Goal: Task Accomplishment & Management: Use online tool/utility

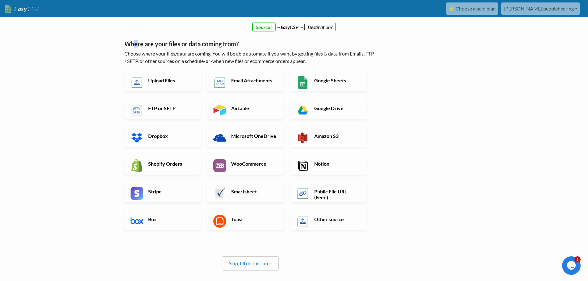
drag, startPoint x: 135, startPoint y: 41, endPoint x: 139, endPoint y: 40, distance: 3.2
click at [139, 40] on div "Where are your files or data coming from? Choose where your files/data are comi…" at bounding box center [250, 152] width 252 height 237
click at [144, 45] on h5 "Where are your files or data coming from?" at bounding box center [250, 43] width 252 height 7
drag, startPoint x: 122, startPoint y: 45, endPoint x: 280, endPoint y: 51, distance: 157.8
click at [269, 48] on div "← back Thanks for signing up! Set up your Import Flow and Upload Page in 1 minu…" at bounding box center [250, 158] width 264 height 278
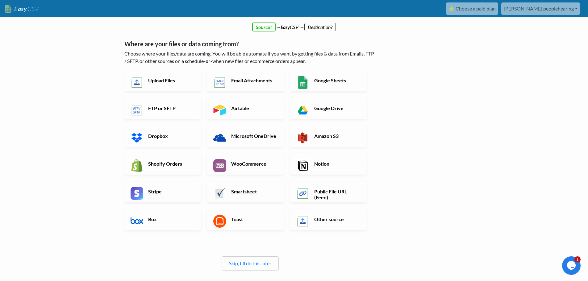
click at [280, 51] on p "Choose where your files/data are coming. You will be able automate if you want …" at bounding box center [250, 57] width 252 height 15
click at [189, 47] on h5 "Where are your files or data coming from?" at bounding box center [250, 43] width 252 height 7
drag, startPoint x: 165, startPoint y: 45, endPoint x: 243, endPoint y: 48, distance: 78.4
click at [243, 48] on div "Where are your files or data coming from? Choose where your files/data are comi…" at bounding box center [250, 152] width 252 height 237
drag, startPoint x: 296, startPoint y: 50, endPoint x: 173, endPoint y: 52, distance: 123.5
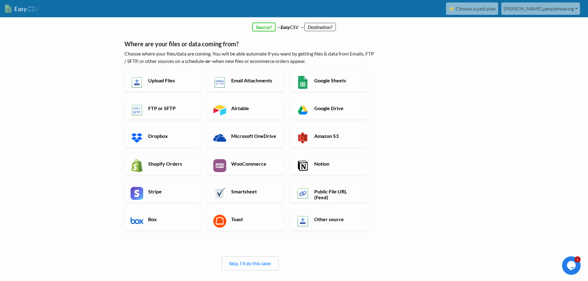
click at [295, 50] on div "Where are your files or data coming from? Choose where your files/data are comi…" at bounding box center [250, 152] width 252 height 237
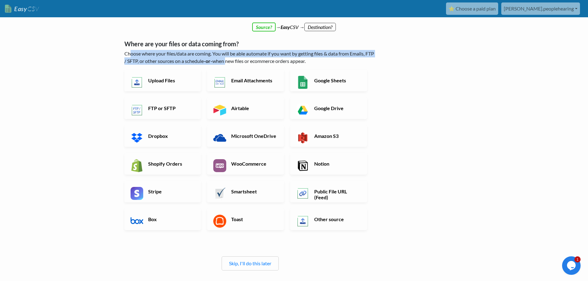
drag, startPoint x: 129, startPoint y: 55, endPoint x: 236, endPoint y: 58, distance: 107.1
click at [236, 58] on p "Choose where your files/data are coming. You will be able automate if you want …" at bounding box center [250, 57] width 252 height 15
click at [173, 108] on h6 "FTP or SFTP" at bounding box center [171, 108] width 48 height 6
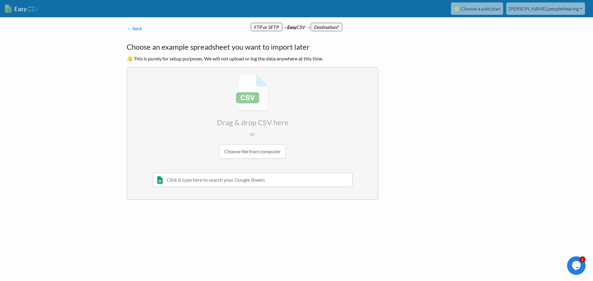
click at [245, 113] on input "file" at bounding box center [252, 116] width 250 height 97
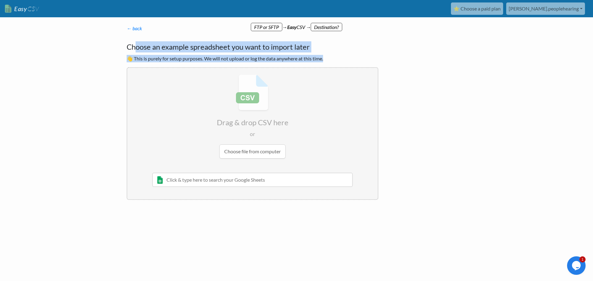
drag, startPoint x: 136, startPoint y: 43, endPoint x: 332, endPoint y: 55, distance: 197.0
click at [331, 55] on div "Choose an example spreadsheet you want to import later 👋 This is purely for set…" at bounding box center [253, 120] width 252 height 159
click at [341, 56] on p "👋 This is purely for setup purposes. We will not upload or log the data anywher…" at bounding box center [253, 58] width 252 height 7
drag, startPoint x: 291, startPoint y: 55, endPoint x: 138, endPoint y: 35, distance: 154.3
click at [138, 35] on div "← back Thanks for signing up! Set up your Import Flow and Upload Page in 1 minu…" at bounding box center [252, 113] width 264 height 188
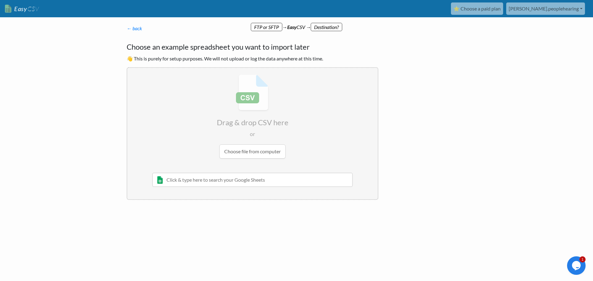
click at [128, 43] on h4 "Choose an example spreadsheet you want to import later" at bounding box center [253, 46] width 252 height 11
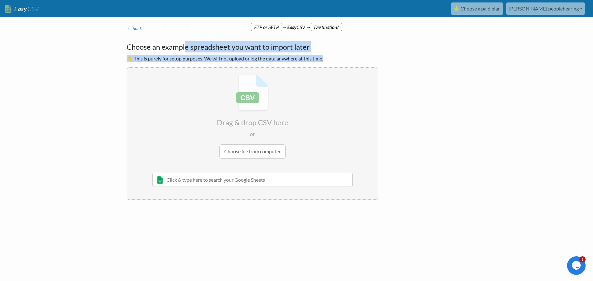
drag, startPoint x: 194, startPoint y: 48, endPoint x: 343, endPoint y: 56, distance: 149.3
click at [343, 56] on div "Choose an example spreadsheet you want to import later 👋 This is purely for set…" at bounding box center [253, 120] width 252 height 159
click at [339, 61] on p "👋 This is purely for setup purposes. We will not upload or log the data anywher…" at bounding box center [253, 58] width 252 height 7
drag, startPoint x: 276, startPoint y: 60, endPoint x: 119, endPoint y: 57, distance: 156.8
click at [119, 57] on body "Easy CSV ⭐ Choose a paid plan [PERSON_NAME].peoplehearing [PERSON_NAME] Peopleh…" at bounding box center [296, 120] width 593 height 240
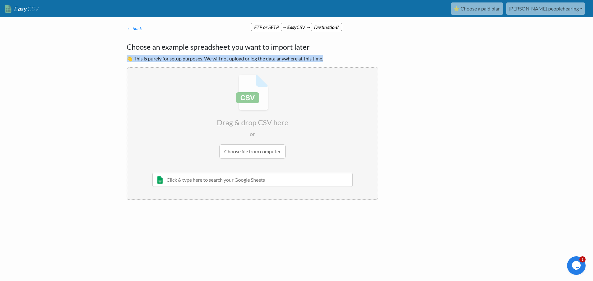
click at [114, 105] on body "Easy CSV ⭐ Choose a paid plan [PERSON_NAME].peoplehearing [PERSON_NAME] Peopleh…" at bounding box center [296, 120] width 593 height 240
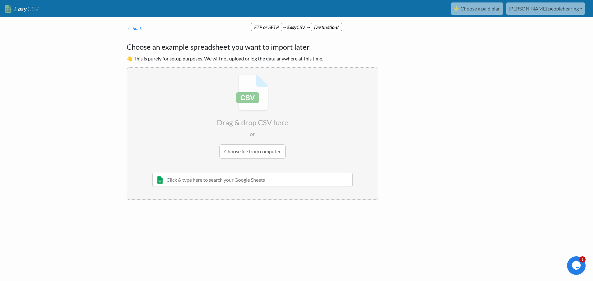
click at [247, 137] on input "file" at bounding box center [252, 116] width 250 height 97
type input "C:\fakepath\ClientAids_07_29_2025.csv"
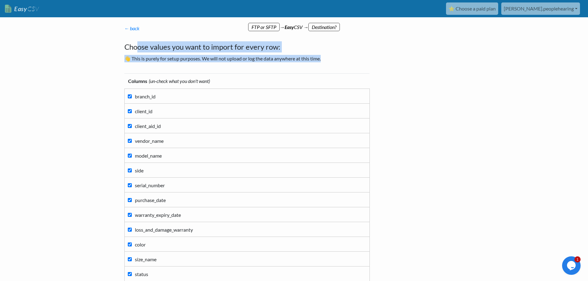
drag, startPoint x: 192, startPoint y: 48, endPoint x: 435, endPoint y: 59, distance: 243.5
click at [431, 58] on div "← back Thanks for signing up! Set up your Import Flow and Upload Page in 1 minu…" at bounding box center [294, 249] width 352 height 436
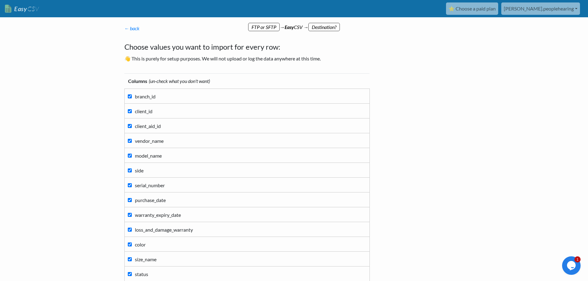
click at [457, 81] on div "← back Thanks for signing up! Set up your Import Flow and Upload Page in 1 minu…" at bounding box center [294, 249] width 352 height 436
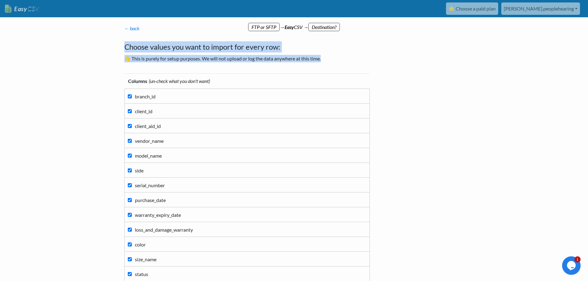
drag, startPoint x: 323, startPoint y: 58, endPoint x: 94, endPoint y: 41, distance: 229.6
click at [94, 41] on body "Easy CSV ⭐ Choose a paid plan [PERSON_NAME].peoplehearing [PERSON_NAME] Peopleh…" at bounding box center [294, 233] width 588 height 467
click at [77, 49] on body "Easy CSV ⭐ Choose a paid plan [PERSON_NAME].peoplehearing [PERSON_NAME] Peopleh…" at bounding box center [294, 233] width 588 height 467
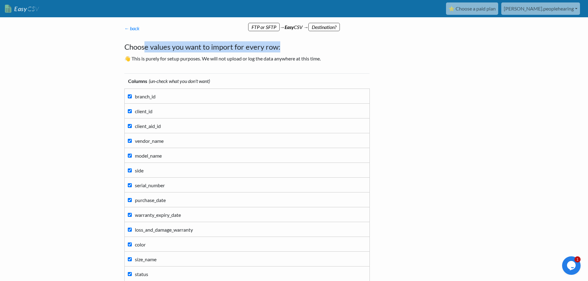
drag, startPoint x: 205, startPoint y: 44, endPoint x: 304, endPoint y: 49, distance: 99.2
click at [304, 49] on h4 "Choose values you want to import for every row:" at bounding box center [250, 46] width 252 height 11
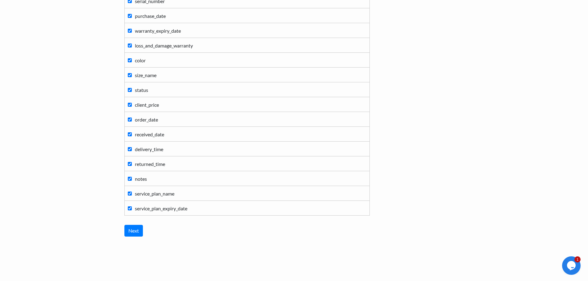
scroll to position [191, 0]
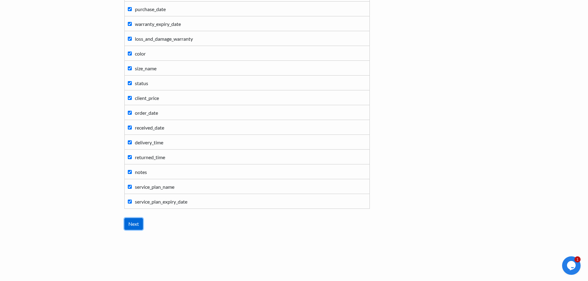
click at [140, 222] on input "Next" at bounding box center [133, 224] width 19 height 12
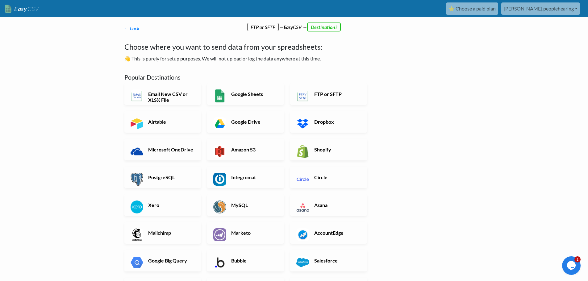
drag, startPoint x: 290, startPoint y: 45, endPoint x: 294, endPoint y: 40, distance: 6.9
drag, startPoint x: 199, startPoint y: 46, endPoint x: 143, endPoint y: 45, distance: 55.9
click at [143, 45] on h4 "Choose where you want to send data from your spreadsheets:" at bounding box center [250, 46] width 252 height 11
click at [328, 53] on div "Choose where you want to send data from your spreadsheets: 👋 This is purely for…" at bounding box center [250, 51] width 252 height 21
drag, startPoint x: 285, startPoint y: 49, endPoint x: 172, endPoint y: 44, distance: 113.1
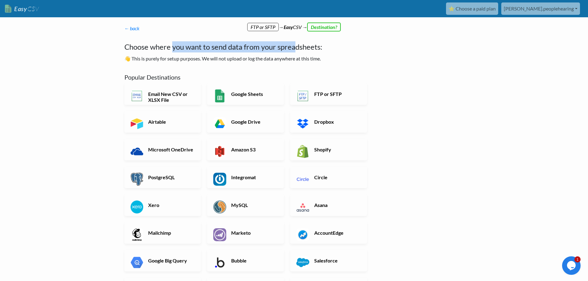
click at [172, 44] on h4 "Choose where you want to send data from your spreadsheets:" at bounding box center [250, 46] width 252 height 11
click at [173, 54] on div "Choose where you want to send data from your spreadsheets: 👋 This is purely for…" at bounding box center [250, 51] width 252 height 21
drag, startPoint x: 208, startPoint y: 43, endPoint x: 366, endPoint y: 54, distance: 158.7
click at [365, 45] on h4 "Choose where you want to send data from your spreadsheets:" at bounding box center [250, 46] width 252 height 11
click at [348, 58] on p "👋 This is purely for setup purposes. We will not upload or log the data anywher…" at bounding box center [250, 58] width 252 height 7
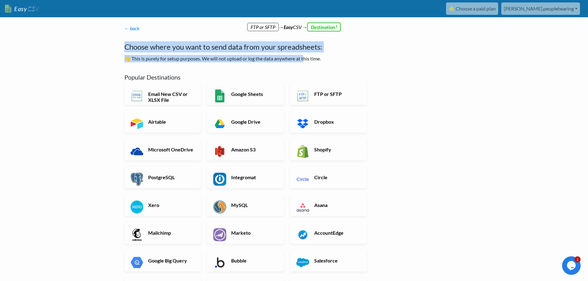
drag, startPoint x: 242, startPoint y: 49, endPoint x: 70, endPoint y: 48, distance: 172.2
click at [72, 46] on body "Easy CSV ⭐ Choose a paid plan [PERSON_NAME].peoplehearing [PERSON_NAME] Peopleh…" at bounding box center [294, 210] width 588 height 420
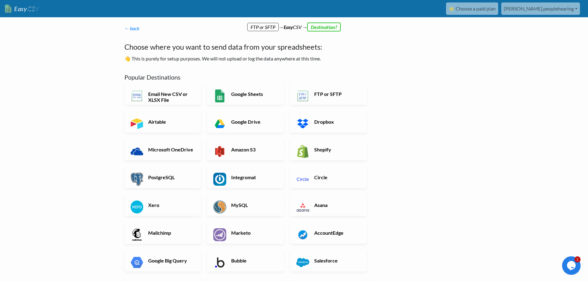
click at [52, 63] on body "Easy CSV ⭐ Choose a paid plan [PERSON_NAME].peoplehearing [PERSON_NAME] Peopleh…" at bounding box center [294, 210] width 588 height 420
drag, startPoint x: 168, startPoint y: 46, endPoint x: 280, endPoint y: 45, distance: 112.3
click at [279, 46] on h4 "Choose where you want to send data from your spreadsheets:" at bounding box center [250, 46] width 252 height 11
drag, startPoint x: 253, startPoint y: 24, endPoint x: 284, endPoint y: 27, distance: 31.3
click at [280, 27] on div "← back Thanks for signing up! Set up your Import Flow and Upload Page in 1 minu…" at bounding box center [250, 202] width 264 height 367
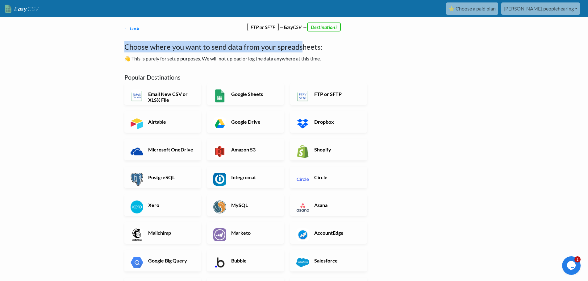
drag, startPoint x: 289, startPoint y: 28, endPoint x: 302, endPoint y: 47, distance: 22.9
click at [302, 47] on div "← back Thanks for signing up! Set up your Import Flow and Upload Page in 1 minu…" at bounding box center [250, 202] width 264 height 367
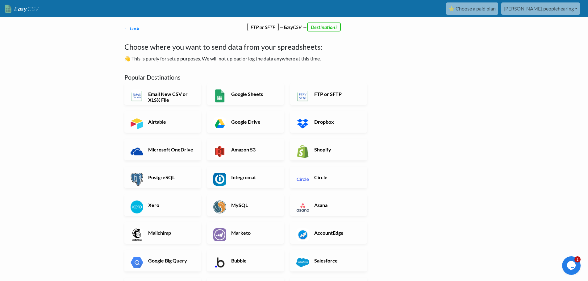
click at [331, 52] on h4 "Choose where you want to send data from your spreadsheets:" at bounding box center [250, 46] width 252 height 11
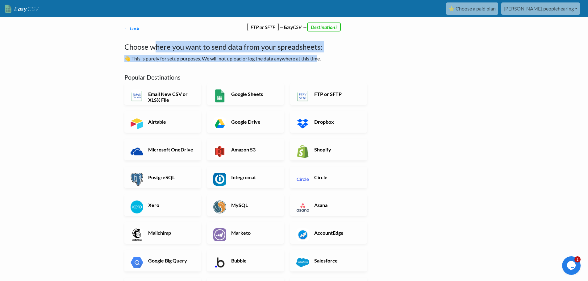
drag, startPoint x: 320, startPoint y: 56, endPoint x: 153, endPoint y: 48, distance: 167.5
click at [153, 48] on div "Choose where you want to send data from your spreadsheets: 👋 This is purely for…" at bounding box center [250, 51] width 252 height 21
click at [90, 61] on body "Easy CSV ⭐ Choose a paid plan [PERSON_NAME].peoplehearing [PERSON_NAME] Peopleh…" at bounding box center [294, 210] width 588 height 420
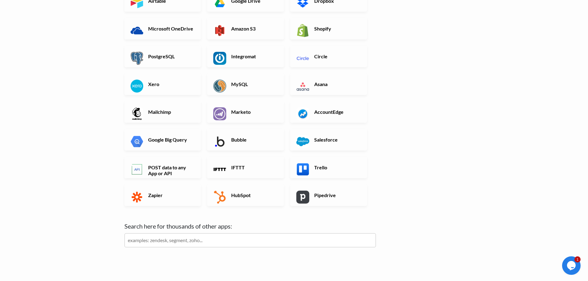
scroll to position [144, 0]
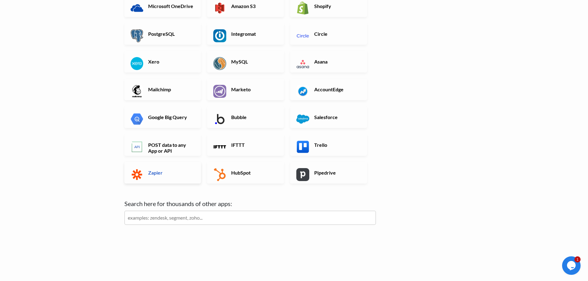
click at [135, 172] on img at bounding box center [137, 174] width 13 height 13
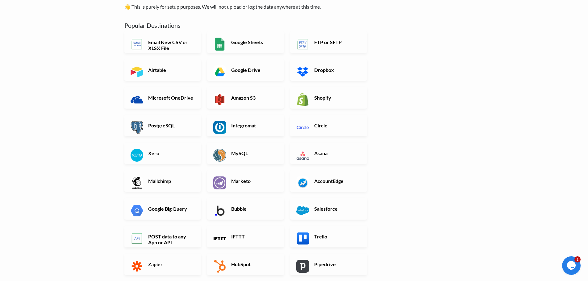
scroll to position [51, 0]
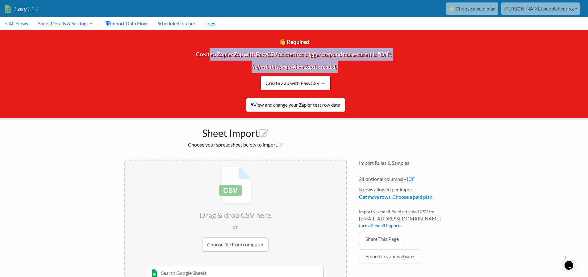
drag, startPoint x: 207, startPoint y: 53, endPoint x: 460, endPoint y: 86, distance: 255.8
click at [457, 77] on div "👋 Required Create a Zapier Zap with EasyCSV as the first trigger step and make …" at bounding box center [293, 74] width 597 height 88
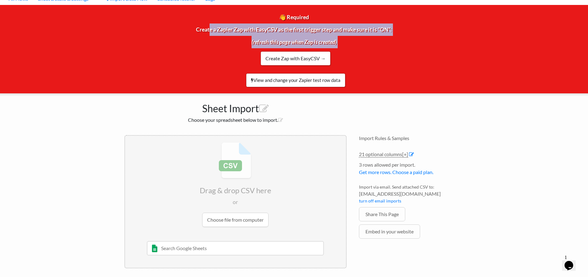
scroll to position [27, 0]
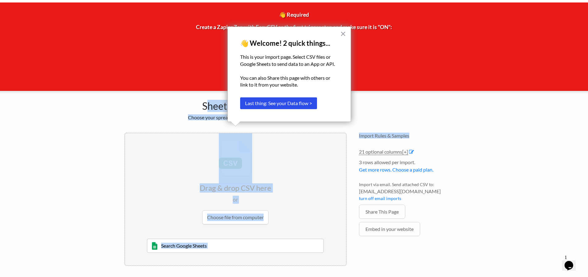
drag, startPoint x: 210, startPoint y: 104, endPoint x: 449, endPoint y: 116, distance: 240.1
click at [449, 116] on div "Sheet Import Choose your spreadsheet below to import. Drag & drop CSV here or C…" at bounding box center [294, 181] width 352 height 181
click at [455, 127] on div "Import Rules & Samples 21 optional columns [+] Col Header Value Options branch_…" at bounding box center [411, 198] width 117 height 145
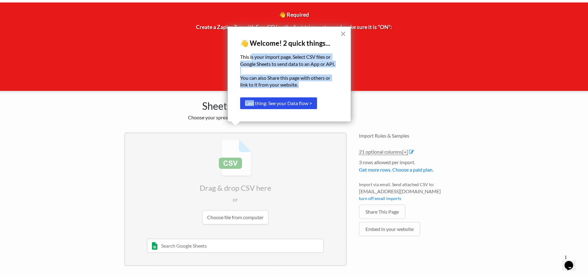
drag, startPoint x: 252, startPoint y: 64, endPoint x: 252, endPoint y: 57, distance: 7.1
click at [252, 57] on div "× 👋 Welcome! 2 quick things... This is your import page. Select CSV files or Go…" at bounding box center [288, 74] width 123 height 95
click at [247, 65] on p "This is your import page. Select CSV files or Google Sheets to send data to an …" at bounding box center [289, 60] width 98 height 14
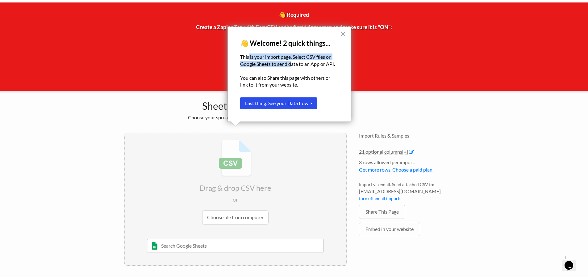
drag, startPoint x: 248, startPoint y: 56, endPoint x: 292, endPoint y: 60, distance: 44.1
click at [292, 60] on p "This is your import page. Select CSV files or Google Sheets to send data to an …" at bounding box center [289, 60] width 98 height 14
click at [310, 63] on p "This is your import page. Select CSV files or Google Sheets to send data to an …" at bounding box center [289, 60] width 98 height 14
drag, startPoint x: 317, startPoint y: 64, endPoint x: 333, endPoint y: 66, distance: 16.5
click at [334, 66] on p "This is your import page. Select CSV files or Google Sheets to send data to an …" at bounding box center [289, 60] width 98 height 14
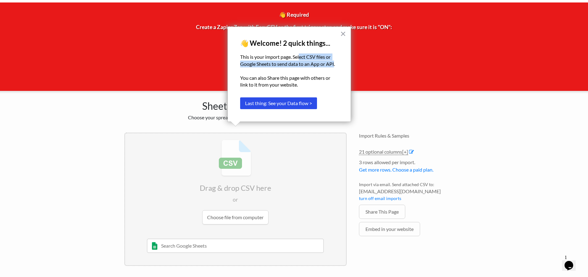
click at [295, 66] on p "This is your import page. Select CSV files or Google Sheets to send data to an …" at bounding box center [289, 60] width 98 height 14
drag, startPoint x: 295, startPoint y: 60, endPoint x: 341, endPoint y: 64, distance: 46.2
click at [342, 64] on div "× 👋 Welcome! 2 quick things... This is your import page. Select CSV files or Go…" at bounding box center [288, 74] width 123 height 95
click at [284, 74] on p "You can also Share this page with others or link to it from your website." at bounding box center [289, 81] width 98 height 14
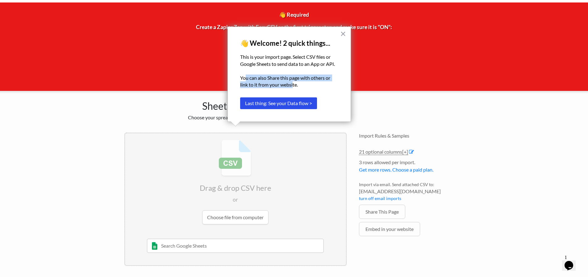
drag, startPoint x: 246, startPoint y: 74, endPoint x: 294, endPoint y: 82, distance: 48.1
click at [294, 82] on p "You can also Share this page with others or link to it from your website." at bounding box center [289, 81] width 98 height 14
drag, startPoint x: 275, startPoint y: 65, endPoint x: 331, endPoint y: 65, distance: 55.6
click at [331, 65] on p "This is your import page. Select CSV files or Google Sheets to send data to an …" at bounding box center [289, 60] width 98 height 14
click at [305, 79] on p "You can also Share this page with others or link to it from your website." at bounding box center [289, 81] width 98 height 14
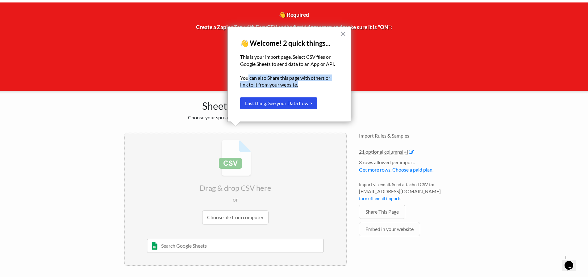
drag, startPoint x: 248, startPoint y: 78, endPoint x: 318, endPoint y: 87, distance: 70.9
click at [318, 87] on p "You can also Share this page with others or link to it from your website." at bounding box center [289, 81] width 98 height 14
click at [344, 35] on button "×" at bounding box center [343, 34] width 6 height 10
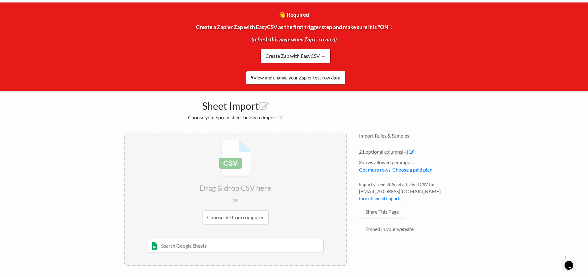
click at [225, 183] on input "file" at bounding box center [235, 181] width 221 height 97
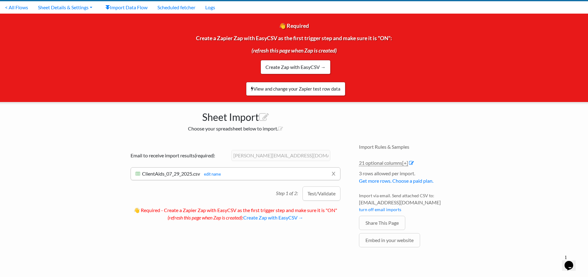
drag, startPoint x: 177, startPoint y: 151, endPoint x: 212, endPoint y: 152, distance: 34.6
click at [215, 152] on div "Email to receive import results (required) : jay.peoplehearing@gmail.com x Clie…" at bounding box center [235, 187] width 222 height 86
click at [243, 157] on div "Email to receive import results (required) : jay.peoplehearing@gmail.com" at bounding box center [236, 158] width 210 height 17
click at [182, 126] on h2 "Choose your spreadsheet below to import." at bounding box center [235, 128] width 222 height 6
click at [318, 194] on button "Test/Validate" at bounding box center [321, 193] width 38 height 14
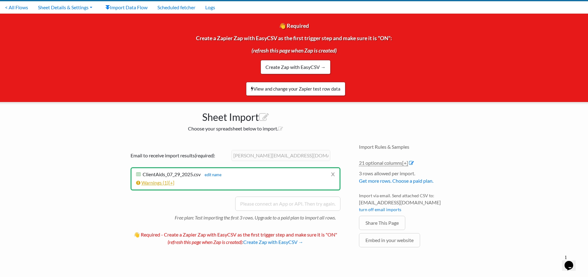
click at [160, 184] on link "Warnings ( 1 ) [+]" at bounding box center [155, 182] width 38 height 6
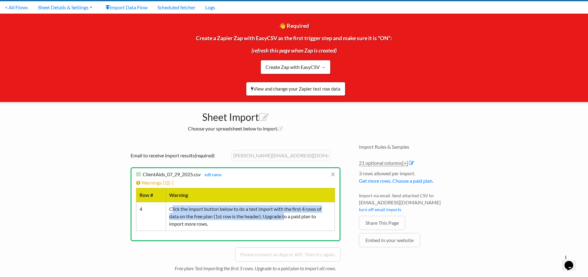
drag, startPoint x: 173, startPoint y: 208, endPoint x: 286, endPoint y: 215, distance: 114.1
click at [286, 215] on td "Click the import button below to do a test import with the first 4 rows of data…" at bounding box center [250, 216] width 169 height 29
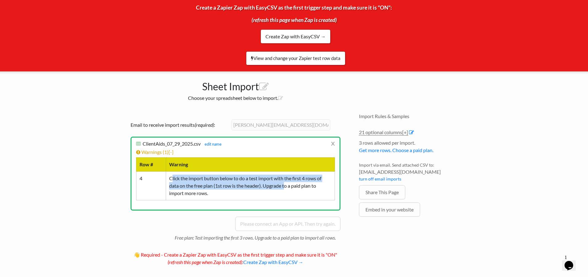
scroll to position [56, 0]
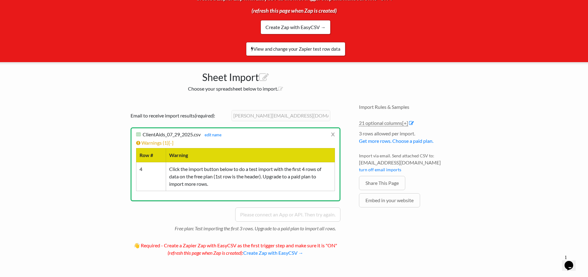
click at [97, 181] on body "Easy CSV ⭐ Choose a paid plan [PERSON_NAME].peoplehearing [PERSON_NAME] Peopleh…" at bounding box center [294, 107] width 588 height 327
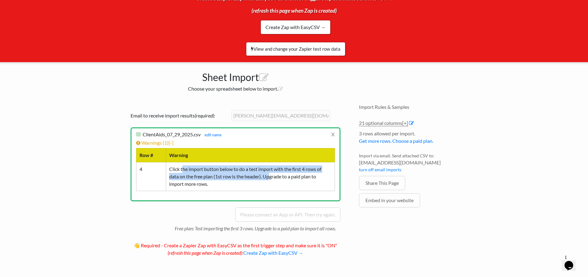
drag, startPoint x: 183, startPoint y: 165, endPoint x: 273, endPoint y: 178, distance: 90.7
click at [273, 178] on td "Click the import button below to do a test import with the first 4 rows of data…" at bounding box center [250, 176] width 169 height 29
click at [181, 177] on td "Click the import button below to do a test import with the first 4 rows of data…" at bounding box center [250, 176] width 169 height 29
drag, startPoint x: 187, startPoint y: 167, endPoint x: 309, endPoint y: 182, distance: 122.8
click at [309, 182] on td "Click the import button below to do a test import with the first 4 rows of data…" at bounding box center [250, 176] width 169 height 29
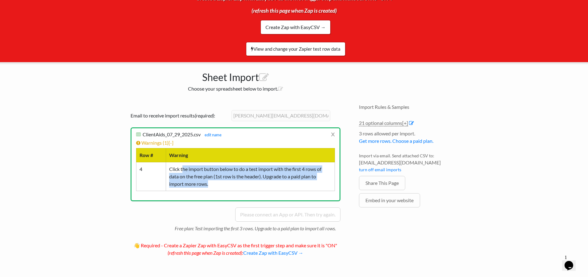
click at [264, 177] on td "Click the import button below to do a test import with the first 4 rows of data…" at bounding box center [250, 176] width 169 height 29
drag, startPoint x: 260, startPoint y: 176, endPoint x: 296, endPoint y: 191, distance: 39.1
click at [296, 191] on li "x ClientAids_07_29_2025.csv ClientAids_07_29_2025.csv edit name Testing records…" at bounding box center [236, 163] width 210 height 73
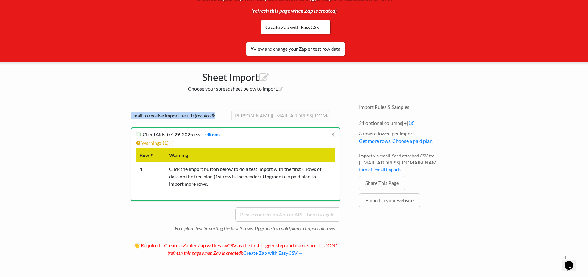
drag, startPoint x: 118, startPoint y: 126, endPoint x: 239, endPoint y: 121, distance: 121.4
click at [214, 123] on body "Easy CSV ⭐ Choose a paid plan [PERSON_NAME].peoplehearing [PERSON_NAME] Peopleh…" at bounding box center [294, 107] width 588 height 327
click at [479, 115] on body "Easy CSV ⭐ Choose a paid plan [PERSON_NAME].peoplehearing [PERSON_NAME] Peopleh…" at bounding box center [294, 107] width 588 height 327
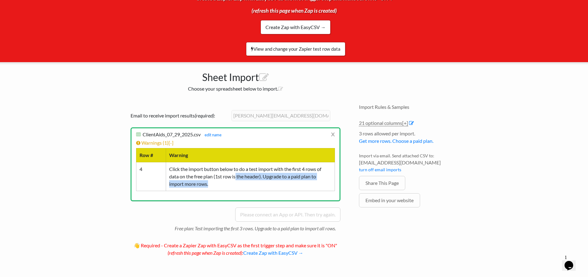
drag, startPoint x: 237, startPoint y: 175, endPoint x: 326, endPoint y: 189, distance: 90.5
click at [323, 189] on td "Click the import button below to do a test import with the first 4 rows of data…" at bounding box center [250, 176] width 169 height 29
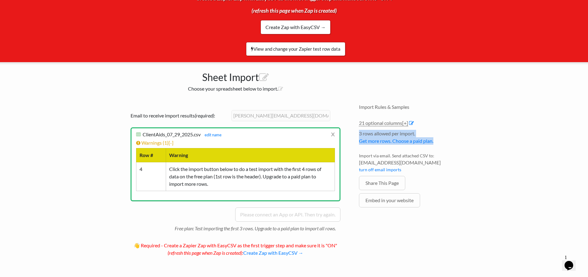
drag, startPoint x: 443, startPoint y: 142, endPoint x: 358, endPoint y: 133, distance: 85.4
click at [358, 133] on div "Import Rules & Samples 21 optional columns [+] Col Header Value Options branch_…" at bounding box center [411, 185] width 117 height 174
click at [495, 139] on body "Easy CSV ⭐ Choose a paid plan [PERSON_NAME].peoplehearing [PERSON_NAME] Peopleh…" at bounding box center [294, 107] width 588 height 327
click at [439, 130] on li "3 rows allowed per import. Get more rows. Choose a paid plan." at bounding box center [411, 139] width 105 height 18
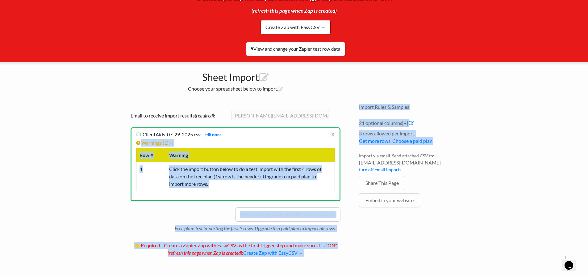
drag, startPoint x: 452, startPoint y: 145, endPoint x: 352, endPoint y: 131, distance: 101.7
click at [352, 131] on div "Sheet Import Choose your spreadsheet below to import. Drag & drop CSV here or C…" at bounding box center [294, 167] width 352 height 210
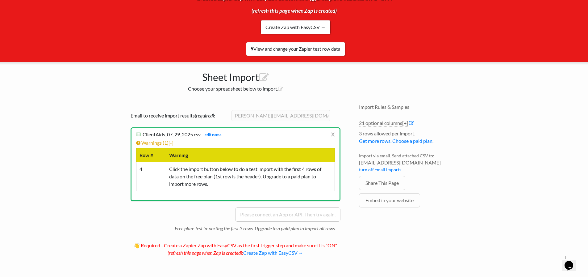
click at [465, 152] on div "Import Rules & Samples 21 optional columns [+] Col Header Value Options branch_…" at bounding box center [411, 185] width 117 height 174
drag, startPoint x: 144, startPoint y: 115, endPoint x: 215, endPoint y: 107, distance: 71.3
click at [215, 107] on div "Email to receive import results (required) : jay.peoplehearing@gmail.com x Clie…" at bounding box center [235, 184] width 222 height 161
click at [108, 123] on body "Easy CSV ⭐ Choose a paid plan [PERSON_NAME].peoplehearing [PERSON_NAME] Peopleh…" at bounding box center [294, 107] width 588 height 327
drag, startPoint x: 128, startPoint y: 112, endPoint x: 200, endPoint y: 112, distance: 71.3
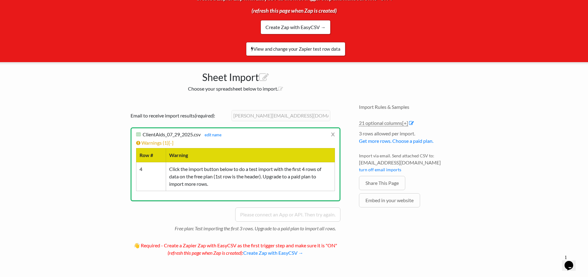
click at [200, 112] on div "Email to receive import results (required) : jay.peoplehearing@gmail.com x Clie…" at bounding box center [235, 184] width 222 height 161
click at [104, 118] on body "Easy CSV ⭐ Choose a paid plan [PERSON_NAME].peoplehearing [PERSON_NAME] Peopleh…" at bounding box center [294, 107] width 588 height 327
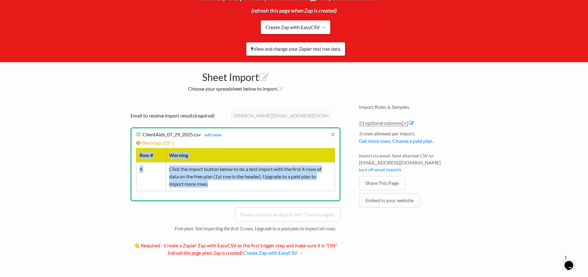
drag, startPoint x: 126, startPoint y: 148, endPoint x: 295, endPoint y: 189, distance: 174.2
click at [295, 189] on body "Easy CSV ⭐ Choose a paid plan [PERSON_NAME].peoplehearing [PERSON_NAME] Peopleh…" at bounding box center [294, 107] width 588 height 327
click at [158, 182] on td "4" at bounding box center [151, 176] width 30 height 29
drag, startPoint x: 129, startPoint y: 161, endPoint x: 257, endPoint y: 185, distance: 129.8
click at [257, 185] on div "Email to receive import results (required) : jay.peoplehearing@gmail.com x Clie…" at bounding box center [235, 184] width 222 height 161
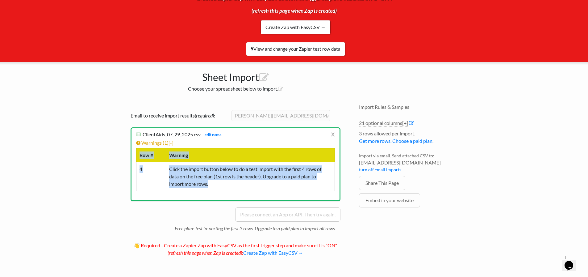
click at [228, 185] on td "Click the import button below to do a test import with the first 4 rows of data…" at bounding box center [250, 176] width 169 height 29
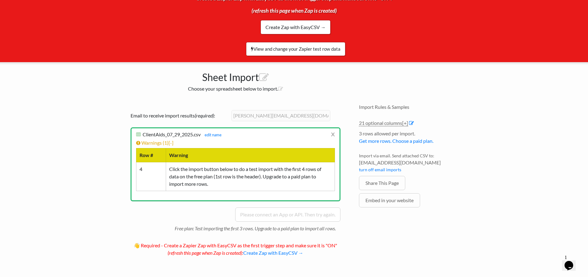
click at [255, 184] on td "Click the import button below to do a test import with the first 4 rows of data…" at bounding box center [250, 176] width 169 height 29
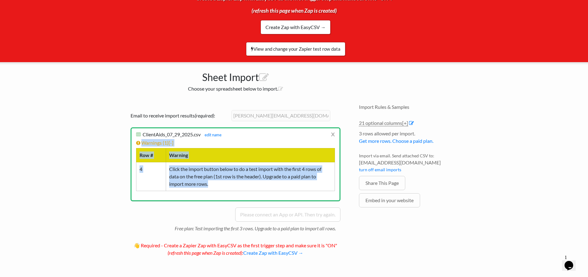
drag, startPoint x: 186, startPoint y: 169, endPoint x: 79, endPoint y: 140, distance: 110.3
click at [79, 140] on body "Easy CSV ⭐ Choose a paid plan [PERSON_NAME].peoplehearing [PERSON_NAME] Peopleh…" at bounding box center [294, 107] width 588 height 327
click at [55, 149] on body "Easy CSV ⭐ Choose a paid plan [PERSON_NAME].peoplehearing [PERSON_NAME] Peopleh…" at bounding box center [294, 107] width 588 height 327
drag, startPoint x: 130, startPoint y: 129, endPoint x: 304, endPoint y: 184, distance: 182.7
click at [304, 184] on div "Drag & drop CSV here or Choose file from computer 10/22/2020 Sheet 1 and such M…" at bounding box center [235, 185] width 235 height 174
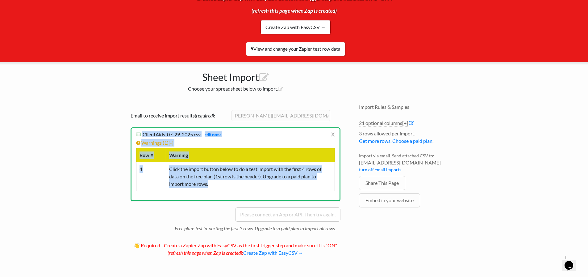
click at [256, 184] on td "Click the import button below to do a test import with the first 4 rows of data…" at bounding box center [250, 176] width 169 height 29
drag, startPoint x: 231, startPoint y: 180, endPoint x: 92, endPoint y: 138, distance: 144.9
click at [95, 138] on body "Easy CSV ⭐ Choose a paid plan [PERSON_NAME].peoplehearing [PERSON_NAME] Peopleh…" at bounding box center [294, 107] width 588 height 327
click at [71, 141] on body "Easy CSV ⭐ Choose a paid plan [PERSON_NAME].peoplehearing [PERSON_NAME] Peopleh…" at bounding box center [294, 107] width 588 height 327
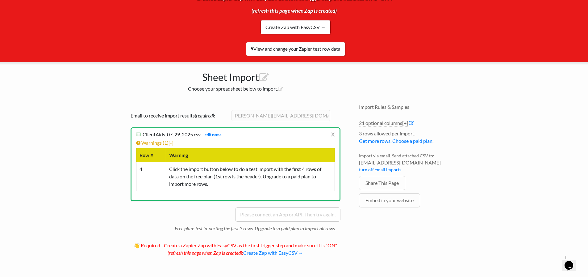
click at [42, 135] on body "Easy CSV ⭐ Choose a paid plan [PERSON_NAME].peoplehearing [PERSON_NAME] Peopleh…" at bounding box center [294, 107] width 588 height 327
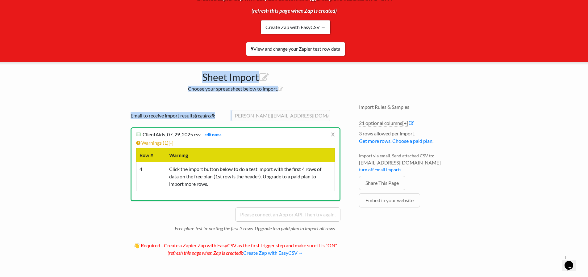
drag, startPoint x: 192, startPoint y: 78, endPoint x: 327, endPoint y: 88, distance: 134.6
click at [315, 99] on div "Sheet Import Choose your spreadsheet below to import. Drag & drop CSV here or C…" at bounding box center [294, 167] width 352 height 210
click at [327, 88] on h2 "Choose your spreadsheet below to import." at bounding box center [235, 88] width 222 height 6
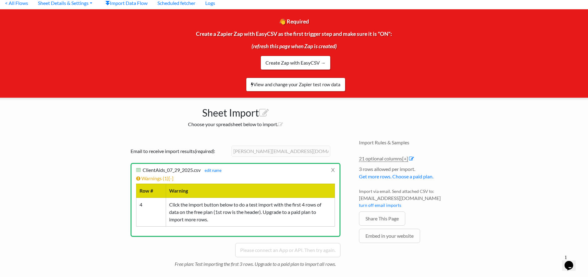
scroll to position [0, 0]
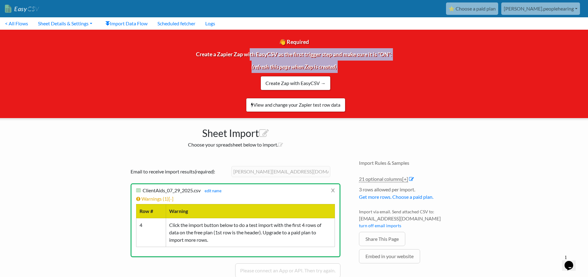
drag, startPoint x: 247, startPoint y: 60, endPoint x: 432, endPoint y: 82, distance: 186.8
click at [430, 79] on div "👋 Required Create a Zapier Zap with EasyCSV as the first trigger step and make …" at bounding box center [293, 74] width 597 height 88
click at [421, 103] on p "View and change your Zapier test row data" at bounding box center [294, 101] width 585 height 22
drag, startPoint x: 213, startPoint y: 57, endPoint x: 396, endPoint y: 78, distance: 183.9
click at [378, 66] on div "👋 Required Create a Zapier Zap with EasyCSV as the first trigger step and make …" at bounding box center [293, 74] width 597 height 88
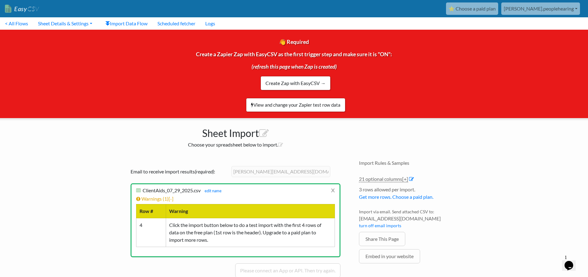
click at [415, 90] on div "👋 Required Create a Zapier Zap with EasyCSV as the first trigger step and make …" at bounding box center [293, 74] width 597 height 88
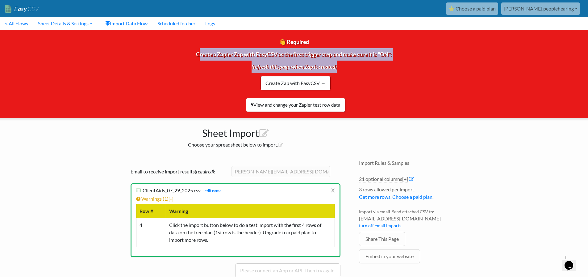
drag, startPoint x: 323, startPoint y: 62, endPoint x: 163, endPoint y: 49, distance: 161.0
click at [163, 49] on div "👋 Required Create a Zapier Zap with EasyCSV as the first trigger step and make …" at bounding box center [293, 74] width 597 height 88
click at [132, 66] on div "👋 Required Create a Zapier Zap with EasyCSV as the first trigger step and make …" at bounding box center [293, 74] width 597 height 88
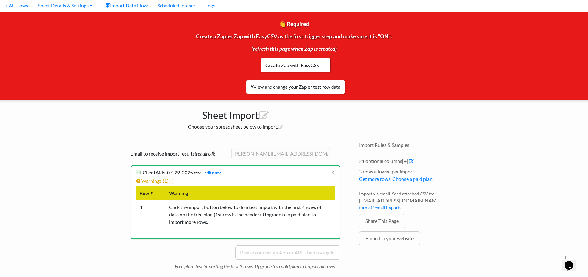
scroll to position [56, 0]
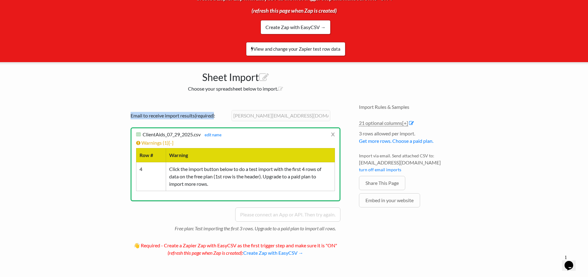
drag, startPoint x: 120, startPoint y: 117, endPoint x: 216, endPoint y: 118, distance: 96.0
click at [216, 118] on div "Drag & drop CSV here or Choose file from computer 10/22/2020 Sheet 1 and such M…" at bounding box center [235, 185] width 235 height 174
click at [198, 90] on h2 "Choose your spreadsheet below to import." at bounding box center [235, 88] width 222 height 6
drag, startPoint x: 136, startPoint y: 134, endPoint x: 202, endPoint y: 135, distance: 65.7
click at [202, 135] on div "Drag & drop CSV here or Choose file from computer 10/22/2020 Sheet 1 and such M…" at bounding box center [235, 185] width 235 height 174
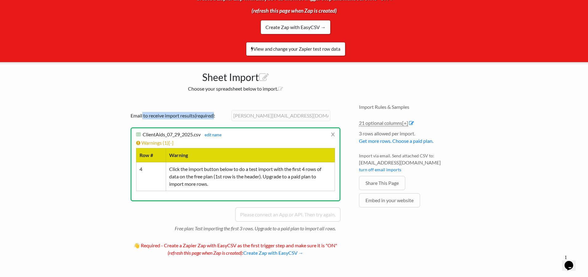
drag, startPoint x: 143, startPoint y: 113, endPoint x: 214, endPoint y: 113, distance: 71.0
click at [216, 114] on label "Email to receive import results (required) :" at bounding box center [180, 115] width 99 height 7
click at [189, 101] on div "Drag & drop CSV here or Choose file from computer 10/22/2020 Sheet 1 and such M…" at bounding box center [235, 185] width 235 height 174
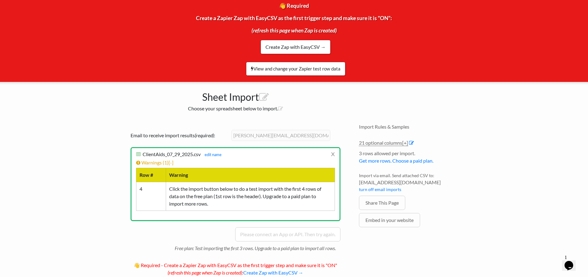
scroll to position [0, 0]
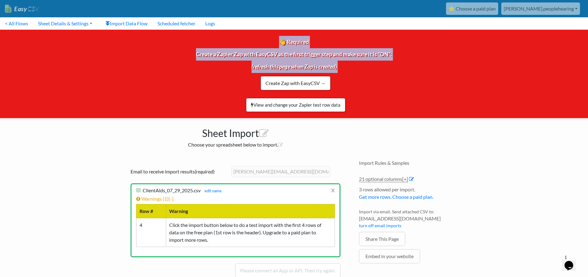
drag, startPoint x: 270, startPoint y: 40, endPoint x: 458, endPoint y: 80, distance: 192.2
click at [458, 80] on div "👋 Required Create a Zapier Zap with EasyCSV as the first trigger step and make …" at bounding box center [293, 74] width 597 height 88
click at [437, 82] on div "👋 Required Create a Zapier Zap with EasyCSV as the first trigger step and make …" at bounding box center [293, 74] width 597 height 88
drag, startPoint x: 393, startPoint y: 77, endPoint x: 198, endPoint y: 48, distance: 196.9
click at [205, 46] on div "👋 Required Create a Zapier Zap with EasyCSV as the first trigger step and make …" at bounding box center [293, 74] width 597 height 88
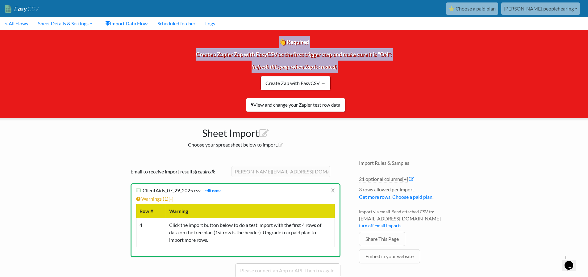
click at [160, 77] on div "👋 Required Create a Zapier Zap with EasyCSV as the first trigger step and make …" at bounding box center [293, 74] width 597 height 88
drag, startPoint x: 224, startPoint y: 54, endPoint x: 431, endPoint y: 69, distance: 207.9
click at [430, 68] on div "👋 Required Create a Zapier Zap with EasyCSV as the first trigger step and make …" at bounding box center [293, 74] width 597 height 88
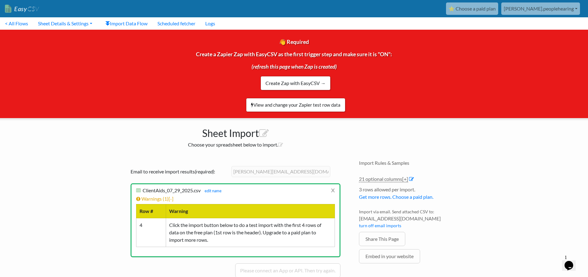
click at [447, 88] on div "👋 Required Create a Zapier Zap with EasyCSV as the first trigger step and make …" at bounding box center [293, 74] width 597 height 88
